Goal: Task Accomplishment & Management: Manage account settings

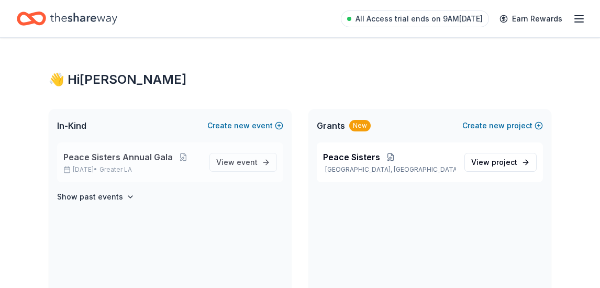
click at [111, 157] on span "Peace Sisters Annual Gala" at bounding box center [117, 157] width 109 height 13
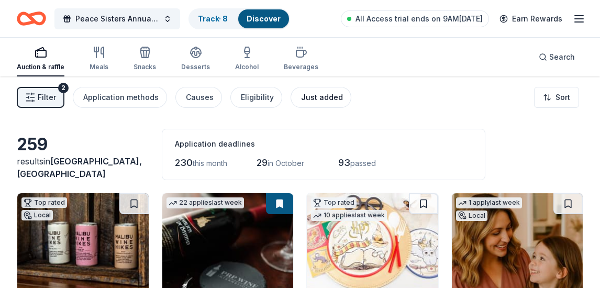
click at [310, 98] on div "Just added" at bounding box center [322, 97] width 42 height 13
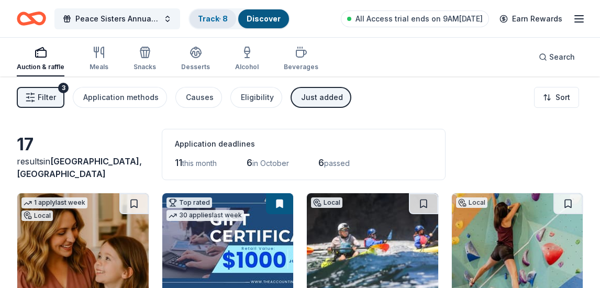
click at [209, 16] on link "Track · 8" at bounding box center [213, 18] width 30 height 9
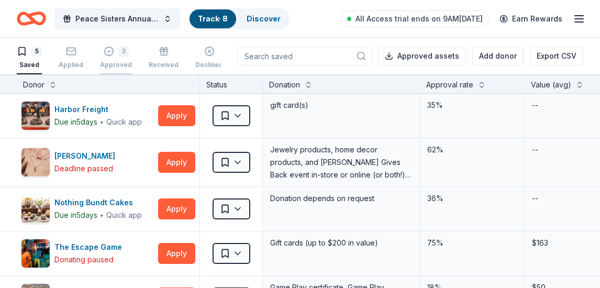
click at [105, 50] on icon "button" at bounding box center [109, 51] width 10 height 10
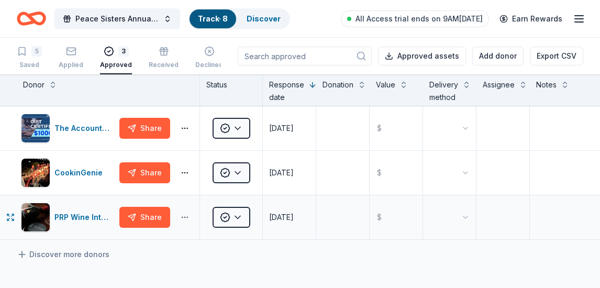
click at [182, 217] on button "button" at bounding box center [184, 217] width 21 height 8
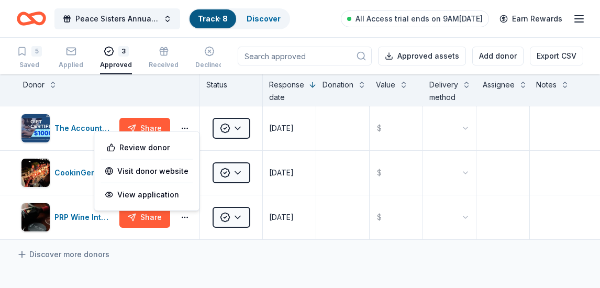
click at [199, 259] on div "Discover more donors" at bounding box center [300, 254] width 600 height 29
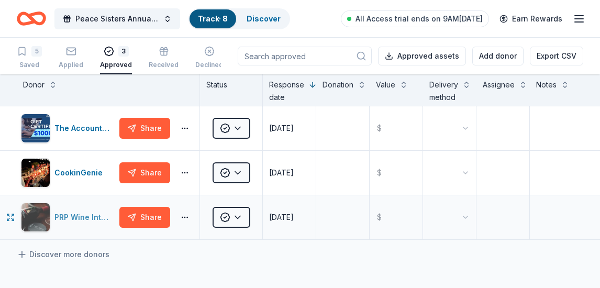
click at [80, 216] on div "PRP Wine International" at bounding box center [84, 217] width 61 height 13
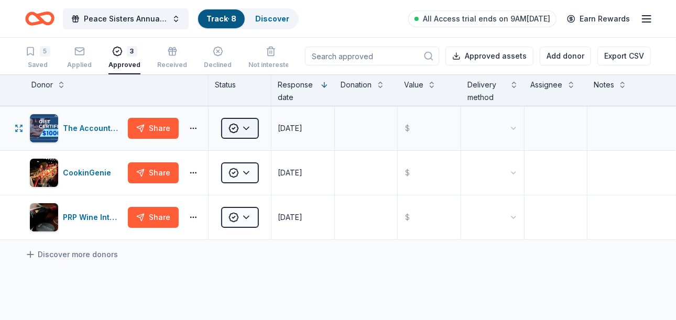
click at [245, 128] on html "Peace Sisters Annual Gala Track · 8 Discover All Access trial ends on 9AM[DATE]…" at bounding box center [338, 160] width 676 height 320
click at [244, 168] on html "Peace Sisters Annual Gala Track · 8 Discover All Access trial ends on 9AM[DATE]…" at bounding box center [338, 160] width 676 height 320
click at [248, 217] on html "Peace Sisters Annual Gala Track · 8 Discover All Access trial ends on 9AM[DATE]…" at bounding box center [338, 160] width 676 height 320
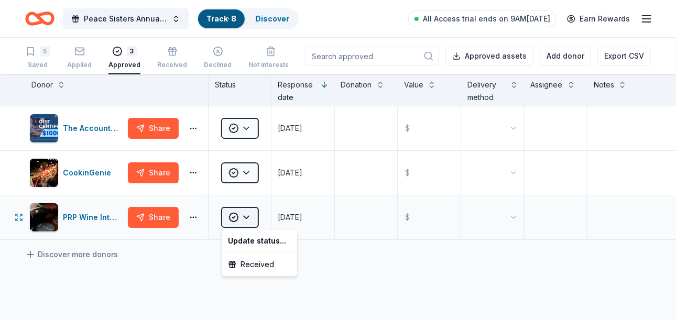
click at [248, 217] on html "Peace Sisters Annual Gala Track · 8 Discover All Access trial ends on 9AM[DATE]…" at bounding box center [338, 160] width 676 height 320
